Goal: Information Seeking & Learning: Get advice/opinions

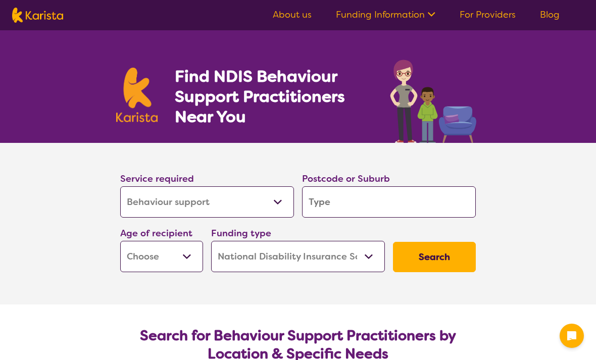
select select "Behaviour support"
select select "NDIS"
select select "Behaviour support"
select select "NDIS"
click at [383, 201] on input "search" at bounding box center [389, 202] width 174 height 31
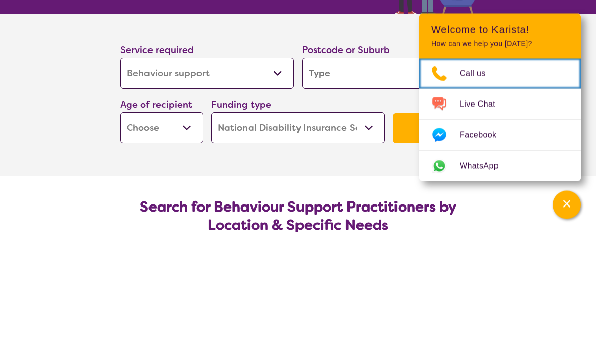
scroll to position [129, 0]
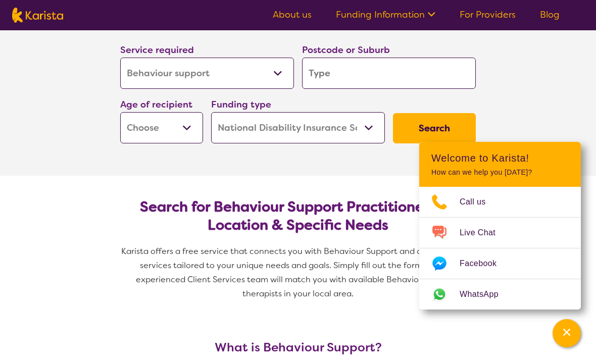
click at [367, 75] on input "search" at bounding box center [389, 73] width 174 height 31
type input "3"
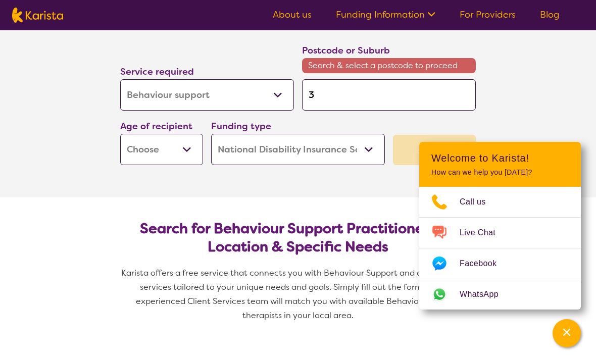
type input "30"
type input "308"
type input "3088"
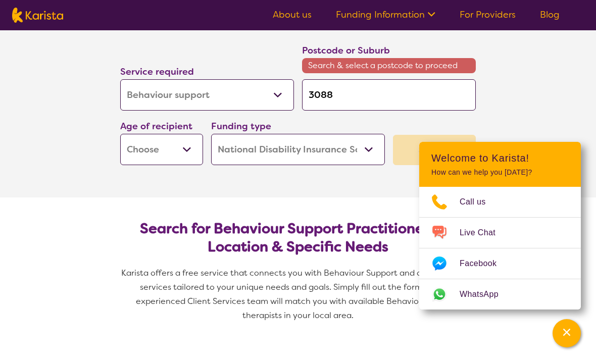
type input "3088"
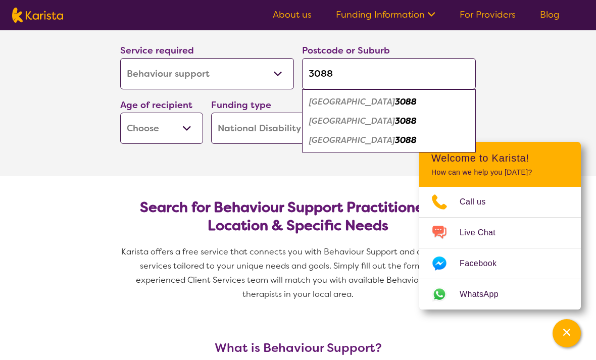
type input "3088"
click at [435, 128] on button "Search" at bounding box center [434, 129] width 83 height 30
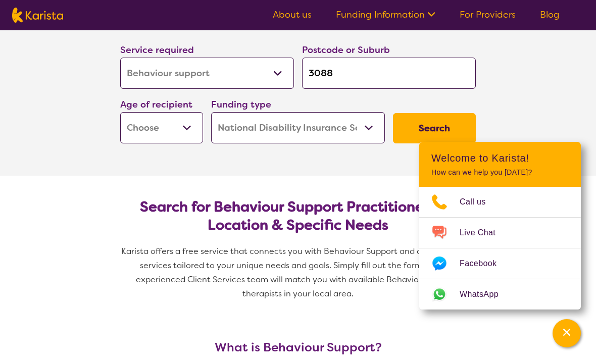
click at [177, 129] on select "Early Childhood - 0 to 9 Child - 10 to 11 Adolescent - 12 to 17 Adult - 18 to 6…" at bounding box center [161, 127] width 83 height 31
select select "AS"
click at [403, 125] on button "Search" at bounding box center [434, 128] width 83 height 30
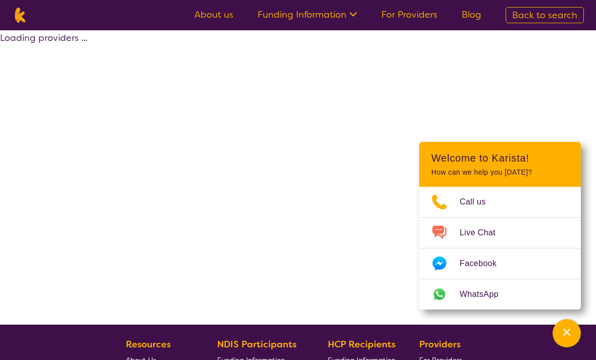
select select "by_score"
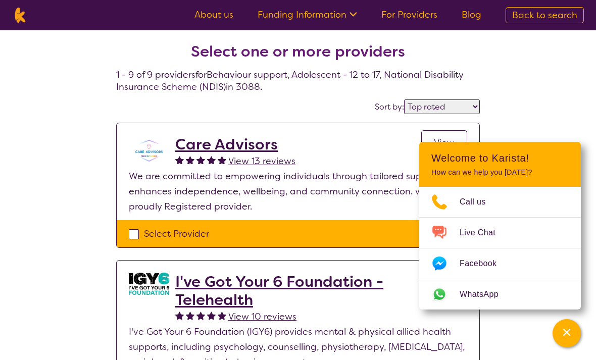
click at [277, 163] on span "View 13 reviews" at bounding box center [261, 161] width 67 height 12
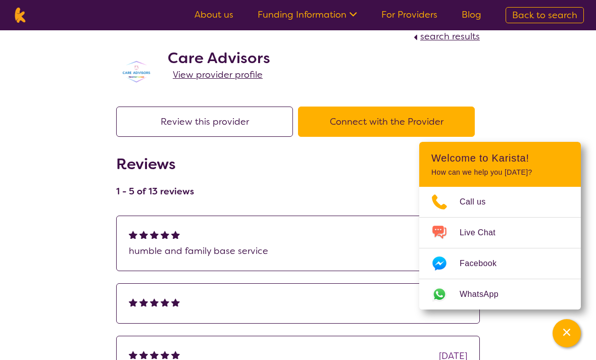
scroll to position [24, 0]
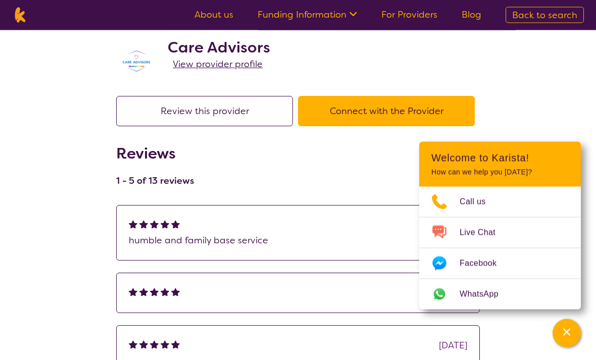
click at [568, 164] on h2 "Welcome to Karista!" at bounding box center [500, 158] width 137 height 12
click at [435, 164] on h2 "Welcome to Karista!" at bounding box center [500, 158] width 137 height 12
click at [312, 181] on div "Reviews 1 - 5 of 13 reviews" at bounding box center [298, 169] width 364 height 49
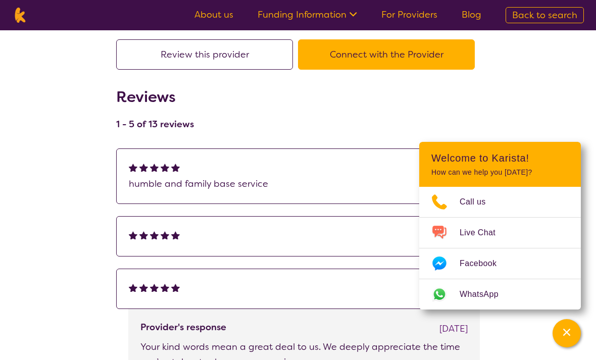
scroll to position [0, 0]
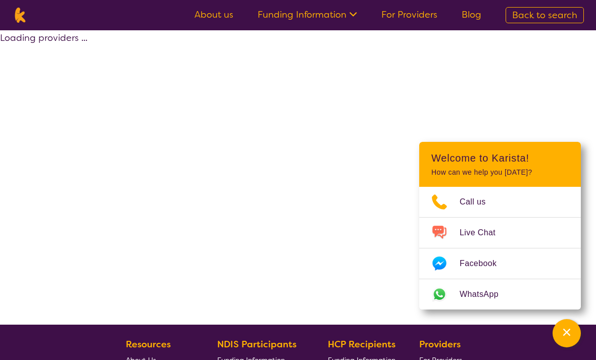
select select "by_score"
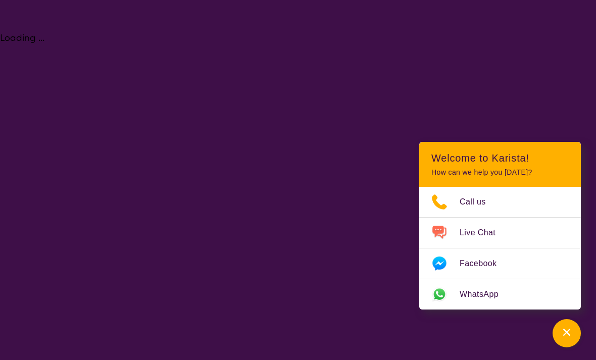
select select "Behaviour support"
select select "AS"
select select "NDIS"
select select "Behaviour support"
select select "AS"
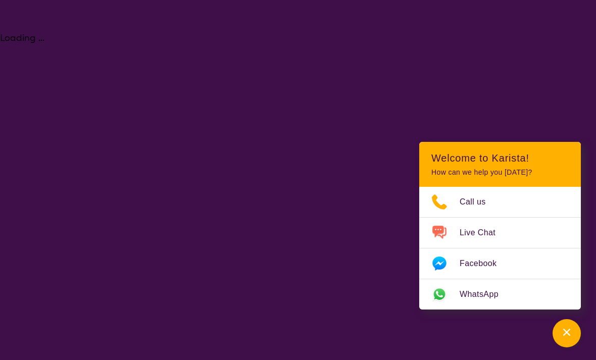
select select "NDIS"
